Goal: Task Accomplishment & Management: Use online tool/utility

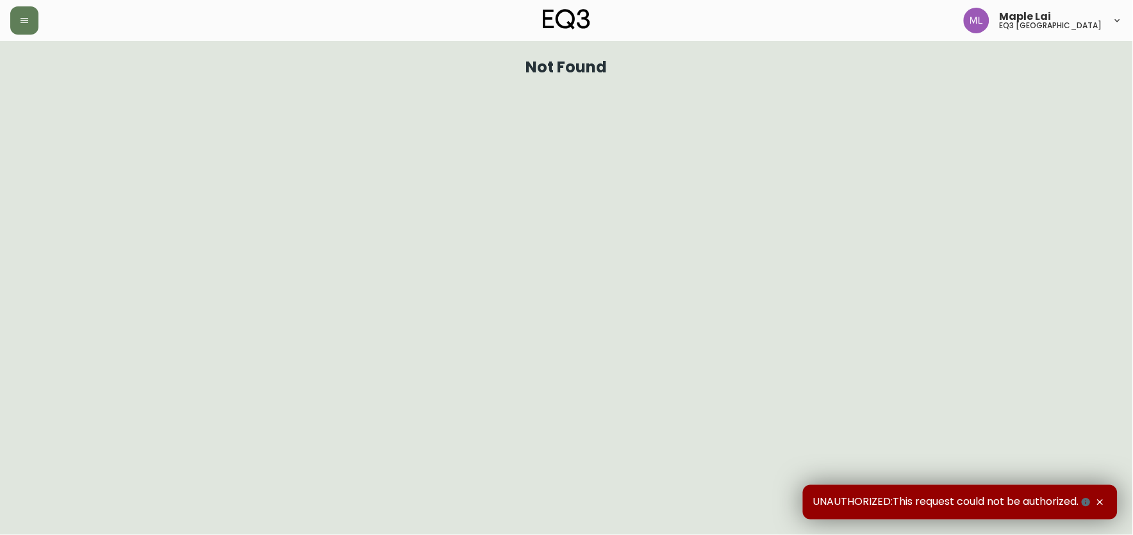
click at [1101, 501] on icon "button" at bounding box center [1100, 502] width 10 height 10
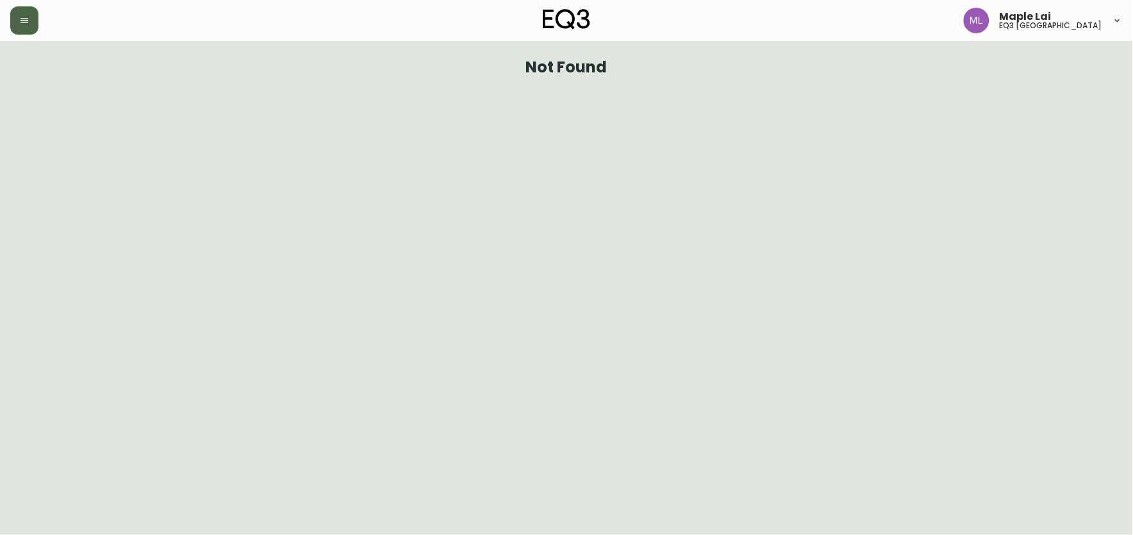
click at [28, 23] on icon "button" at bounding box center [24, 20] width 10 height 10
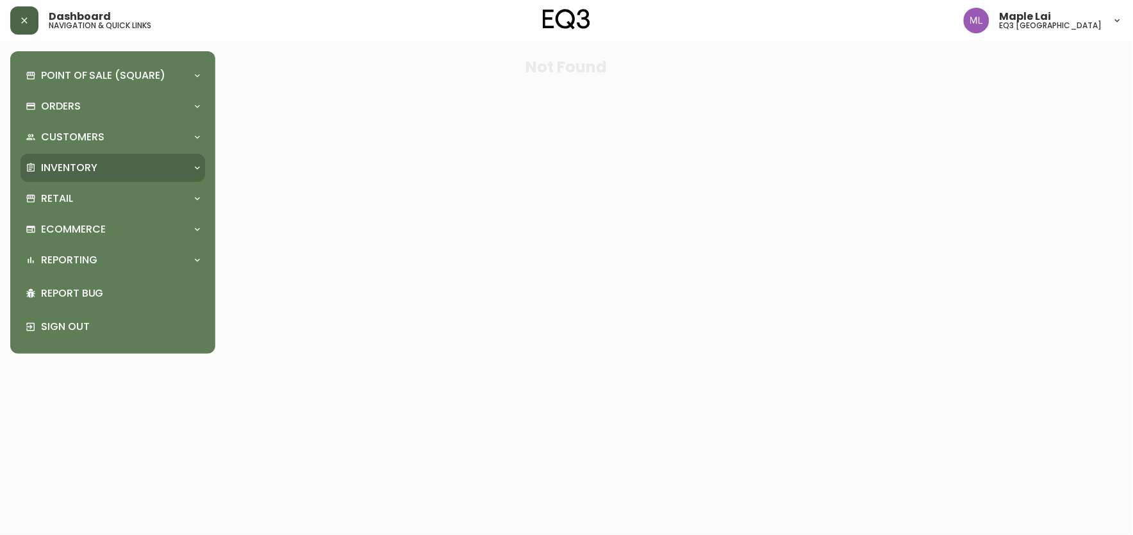
click at [82, 170] on p "Inventory" at bounding box center [69, 168] width 56 height 14
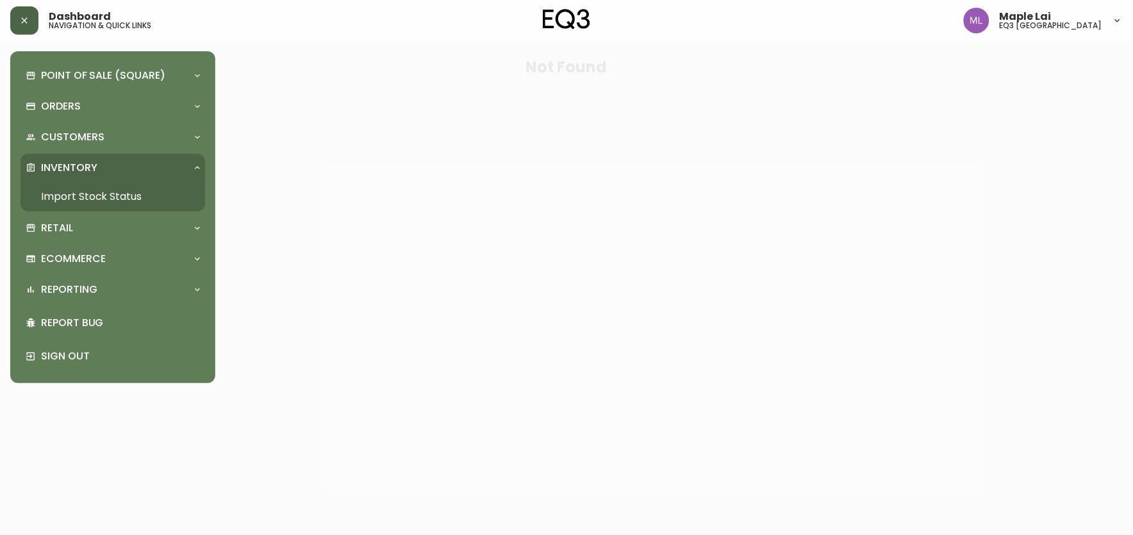
click at [82, 194] on link "Import Stock Status" at bounding box center [113, 196] width 185 height 29
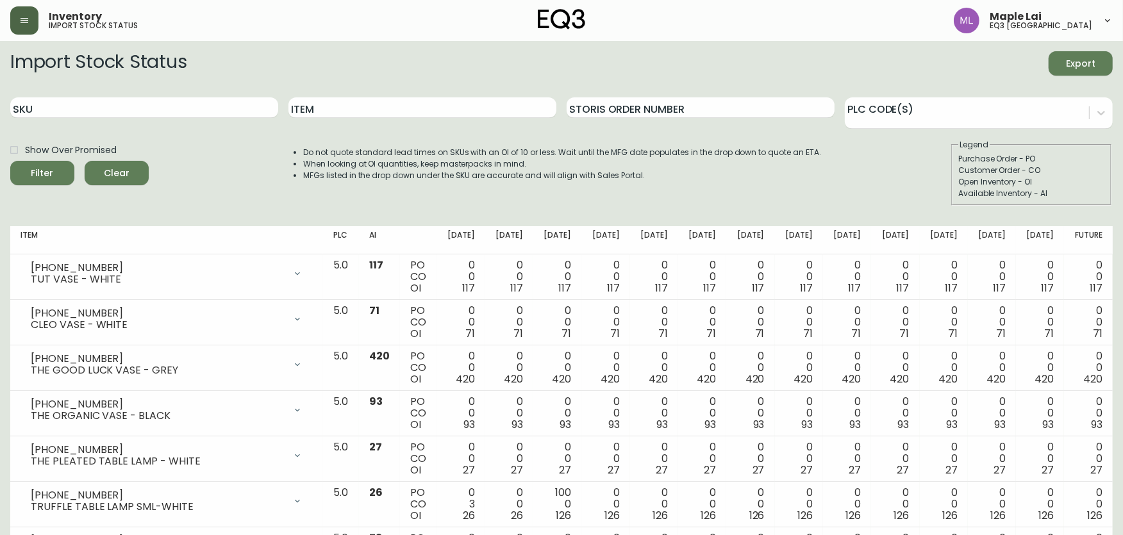
click at [58, 112] on input "SKU" at bounding box center [144, 107] width 268 height 21
paste input "[PHONE_NUMBER]"
type input "[PHONE_NUMBER]"
click at [10, 161] on button "Filter" at bounding box center [42, 173] width 64 height 24
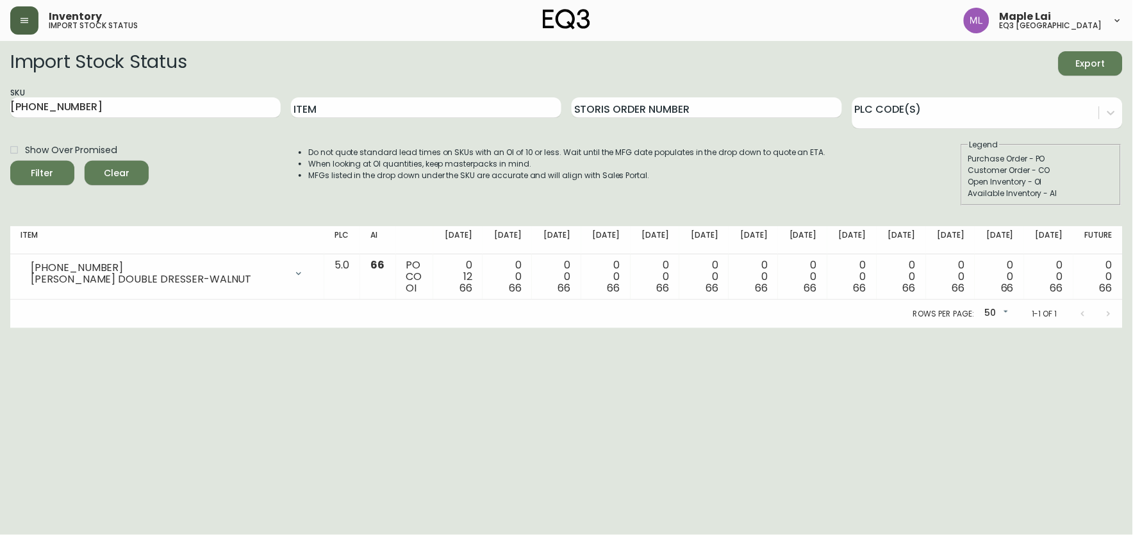
drag, startPoint x: 1132, startPoint y: 379, endPoint x: 1030, endPoint y: 348, distance: 107.2
click at [1132, 328] on html "Inventory import stock status Maple Lai eq3 [GEOGRAPHIC_DATA] Import Stock Stat…" at bounding box center [566, 164] width 1133 height 328
